Goal: Navigation & Orientation: Find specific page/section

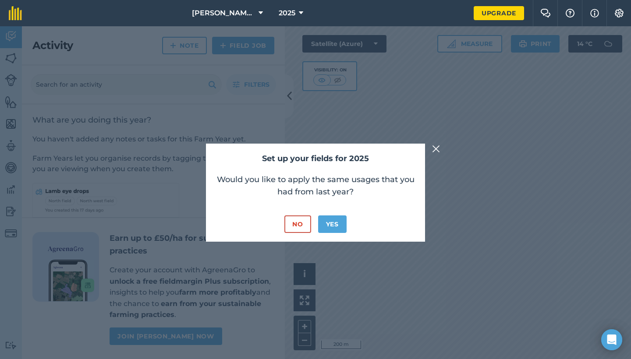
click at [330, 226] on button "Yes" at bounding box center [332, 224] width 28 height 18
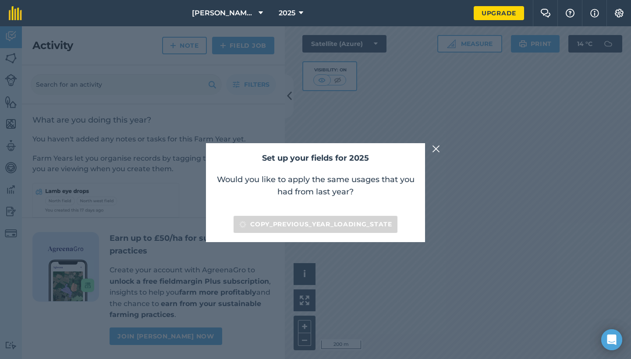
click at [436, 149] on img at bounding box center [436, 149] width 8 height 11
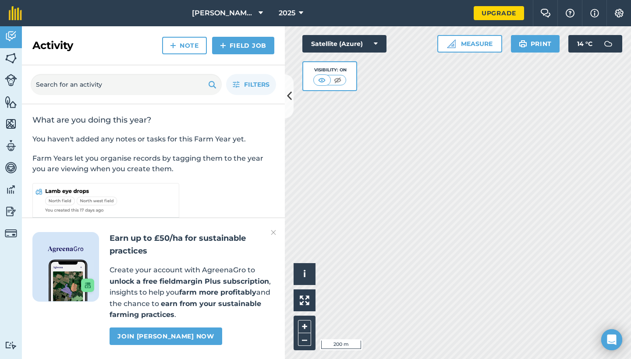
click at [289, 97] on icon at bounding box center [289, 95] width 5 height 15
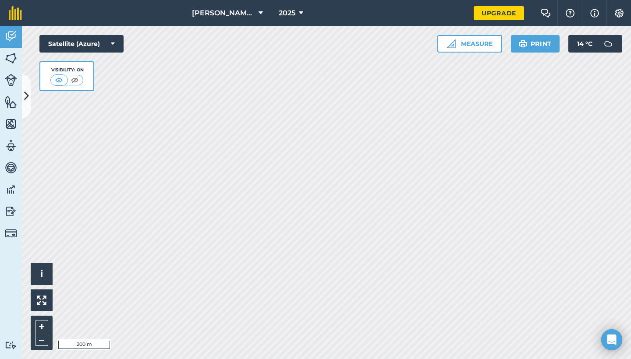
click at [13, 57] on img at bounding box center [11, 58] width 12 height 13
click at [10, 79] on img at bounding box center [11, 80] width 12 height 12
click at [11, 106] on img at bounding box center [11, 101] width 12 height 13
